Goal: Transaction & Acquisition: Purchase product/service

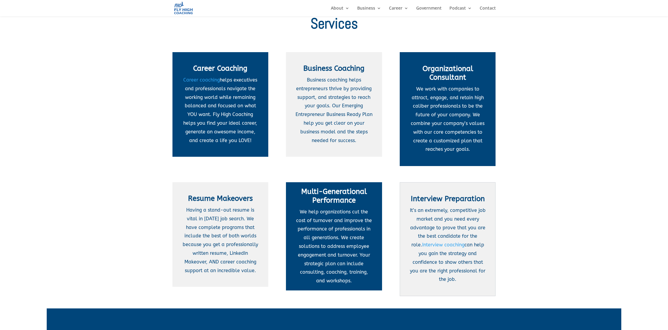
scroll to position [239, 0]
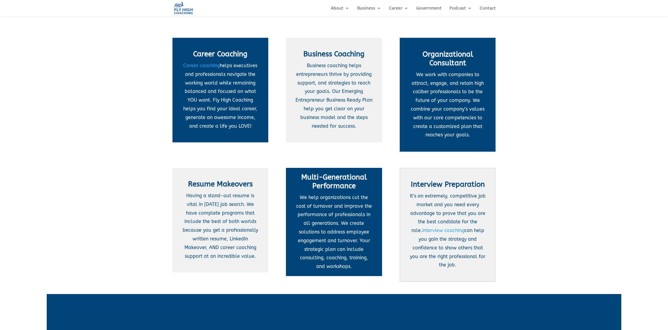
click at [204, 212] on p "Having a stand-out resume is vital in [DATE] job search. We have complete progr…" at bounding box center [221, 225] width 78 height 69
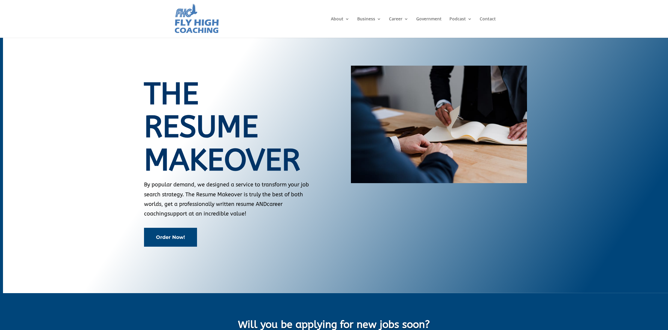
click at [173, 239] on link "Order Now!" at bounding box center [170, 237] width 53 height 19
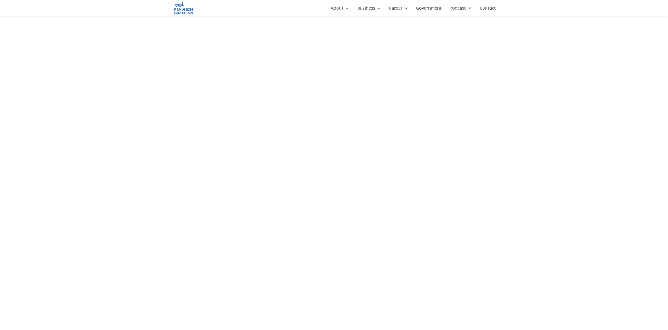
scroll to position [107, 0]
